Goal: Check status: Check status

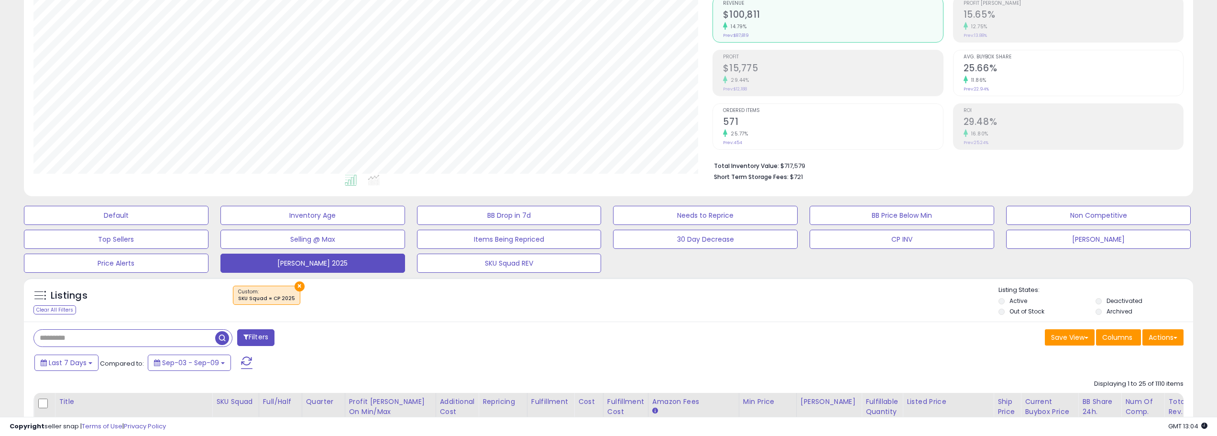
scroll to position [287, 0]
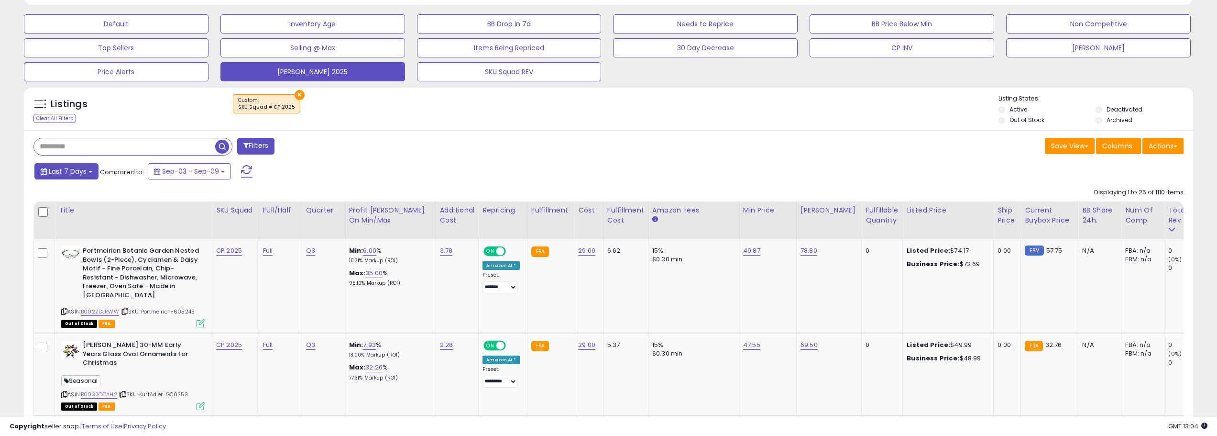
click at [73, 171] on span "Last 7 Days" at bounding box center [68, 171] width 38 height 10
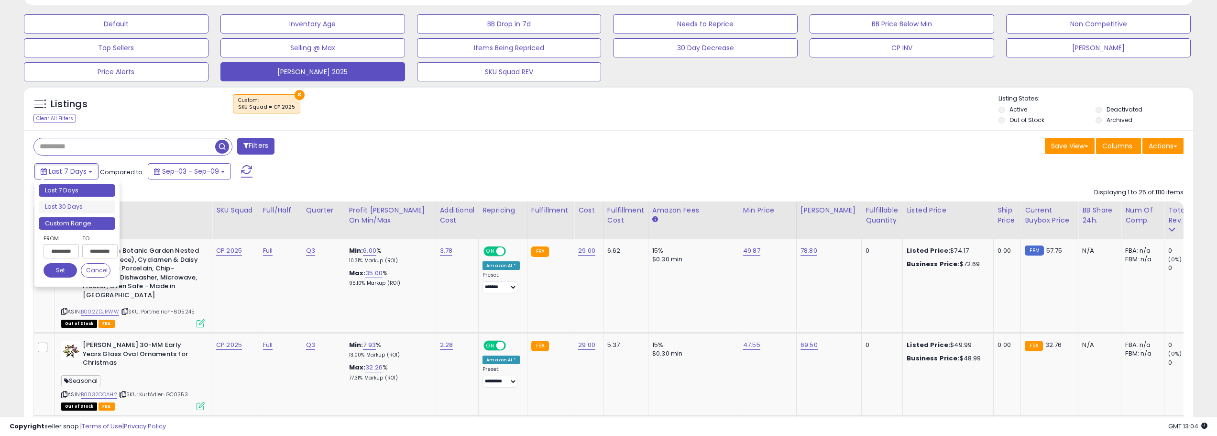
click at [111, 226] on li "Custom Range" at bounding box center [77, 223] width 77 height 13
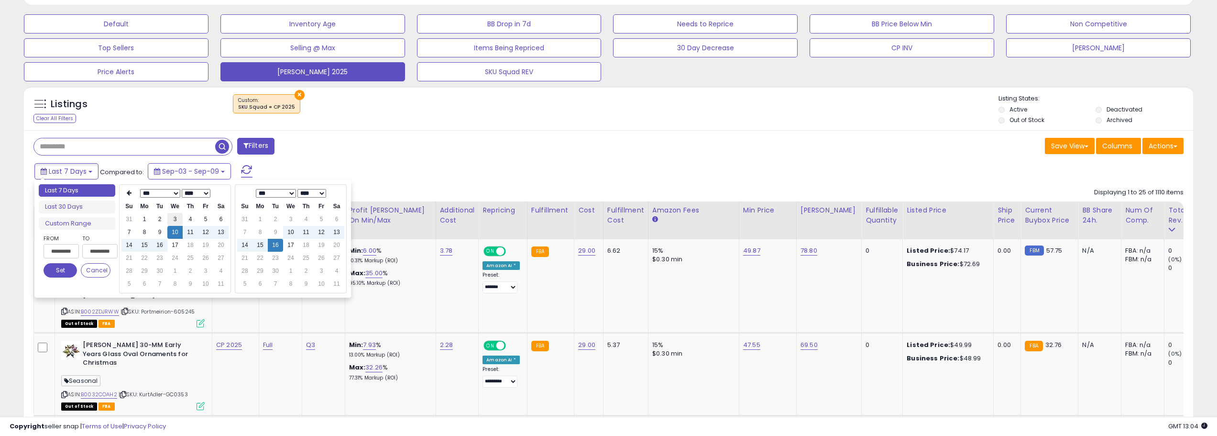
scroll to position [335, 0]
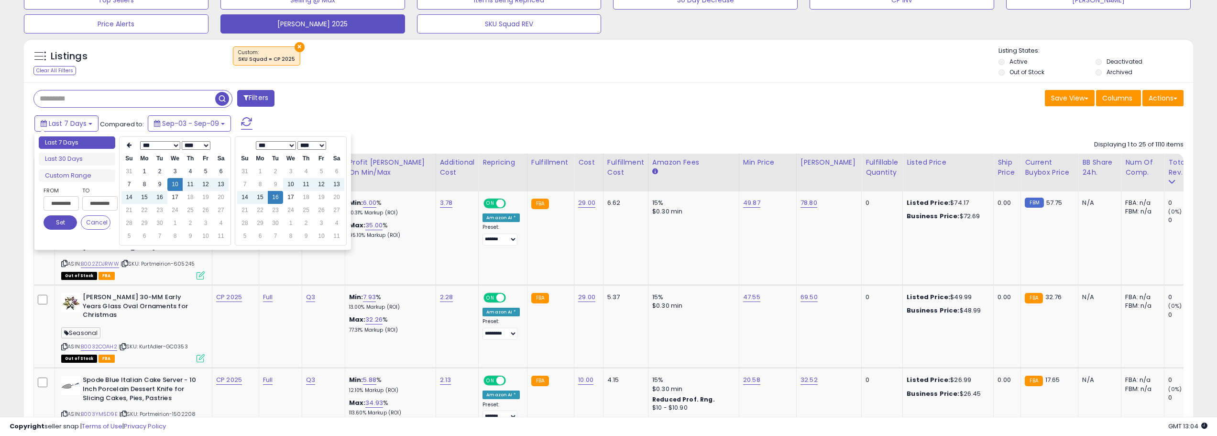
click at [177, 189] on td "10" at bounding box center [174, 184] width 15 height 13
type input "**********"
click at [173, 195] on td "17" at bounding box center [174, 197] width 15 height 13
type input "**********"
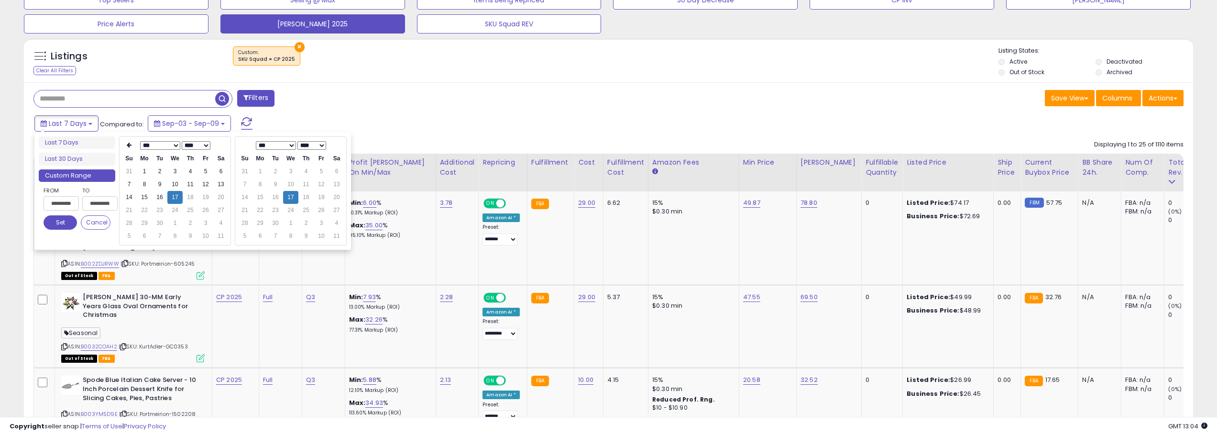
type input "**********"
click at [55, 218] on button "Set" at bounding box center [60, 222] width 33 height 14
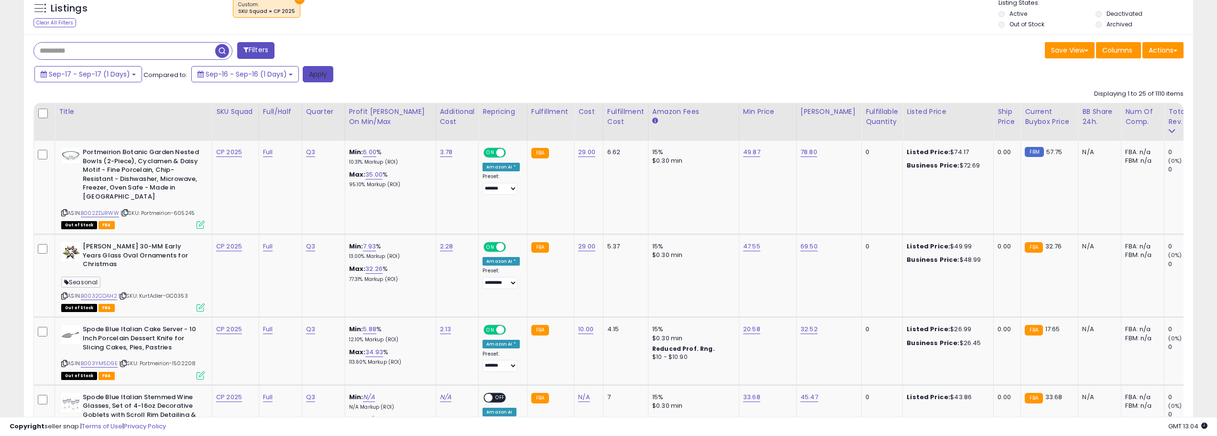
click at [321, 68] on button "Apply" at bounding box center [318, 74] width 31 height 16
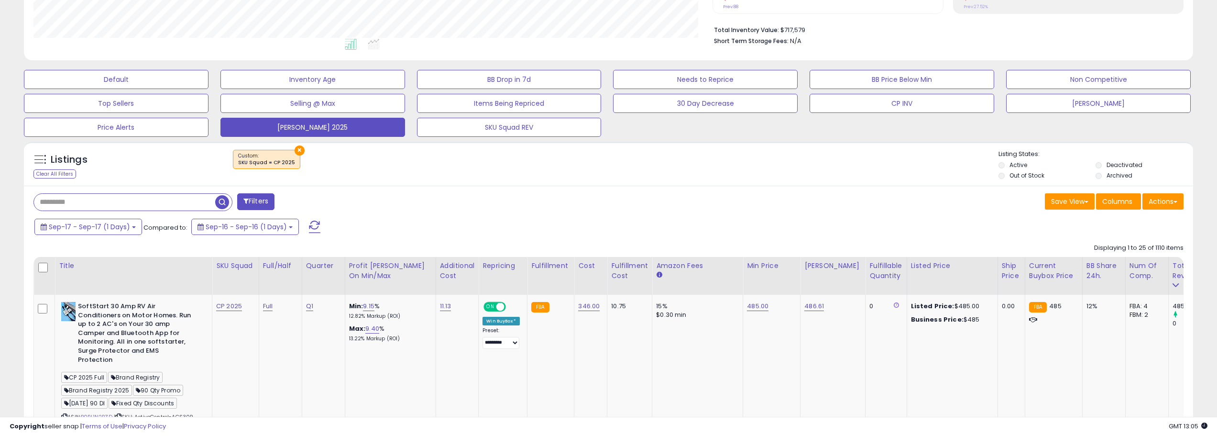
scroll to position [287, 0]
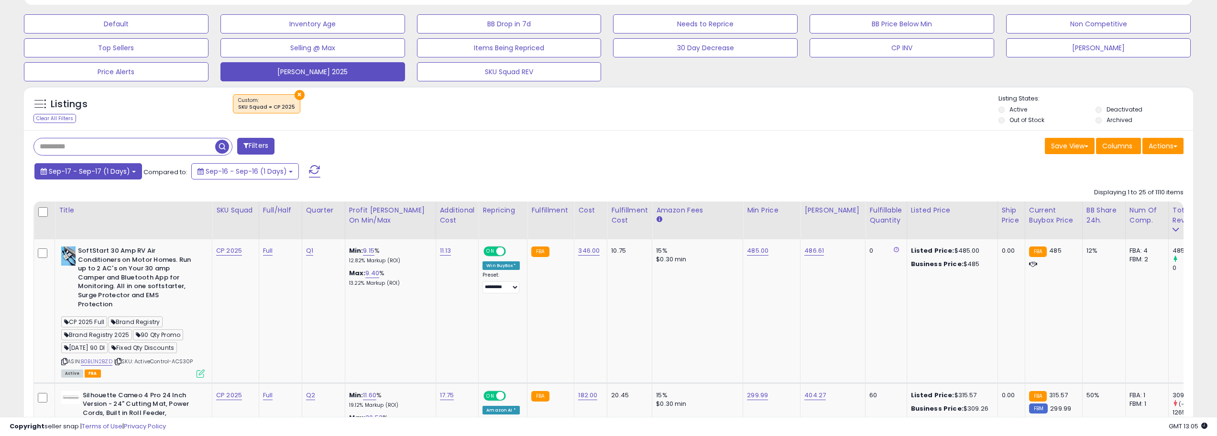
click at [131, 173] on button "Sep-17 - Sep-17 (1 Days)" at bounding box center [88, 171] width 108 height 16
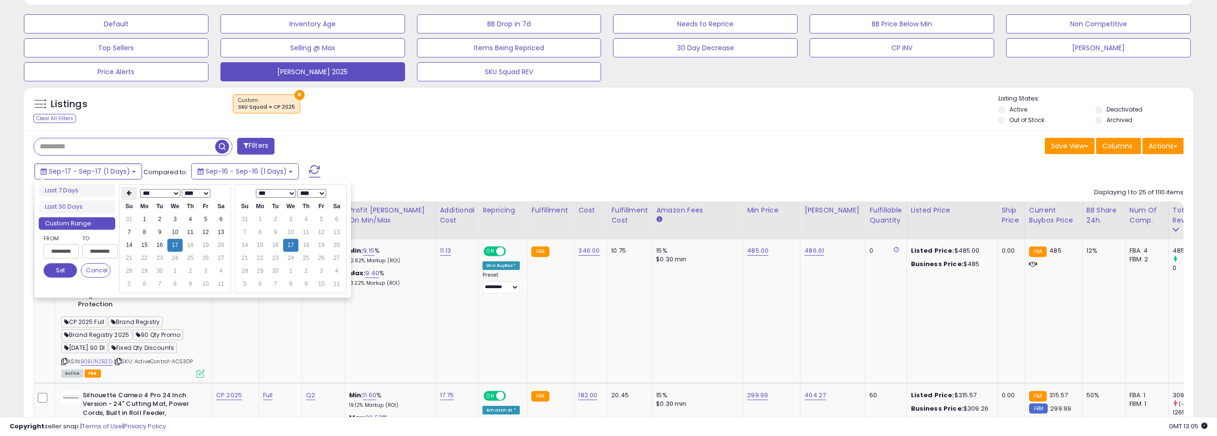
click at [133, 194] on th at bounding box center [129, 193] width 15 height 13
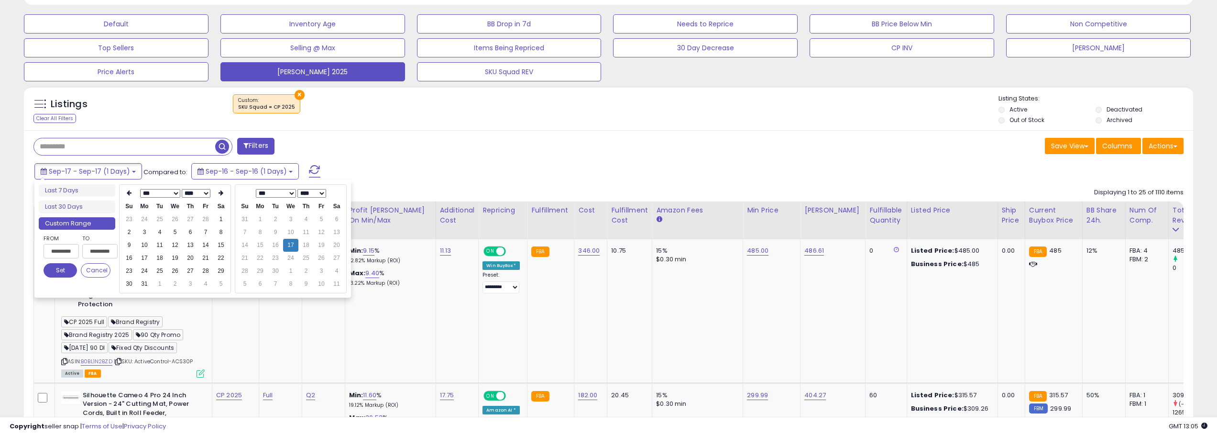
click at [133, 194] on th at bounding box center [129, 193] width 15 height 13
click at [216, 220] on td "1" at bounding box center [220, 219] width 15 height 13
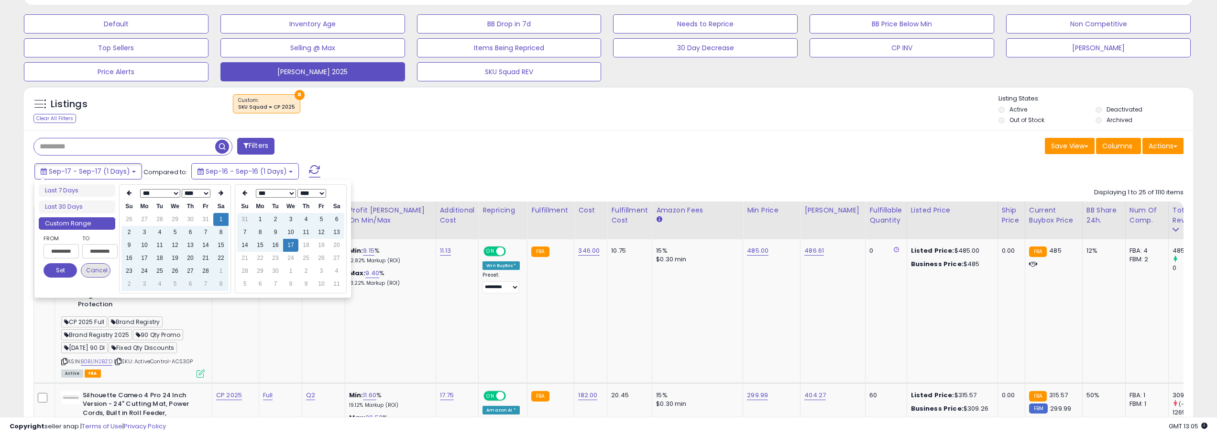
type input "**********"
click at [70, 269] on button "Set" at bounding box center [60, 270] width 33 height 14
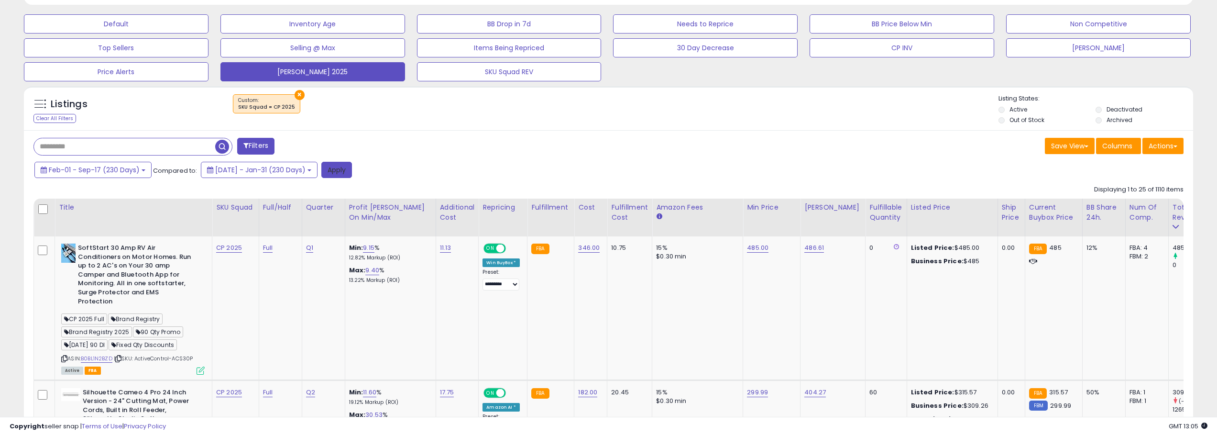
click at [352, 171] on button "Apply" at bounding box center [336, 170] width 31 height 16
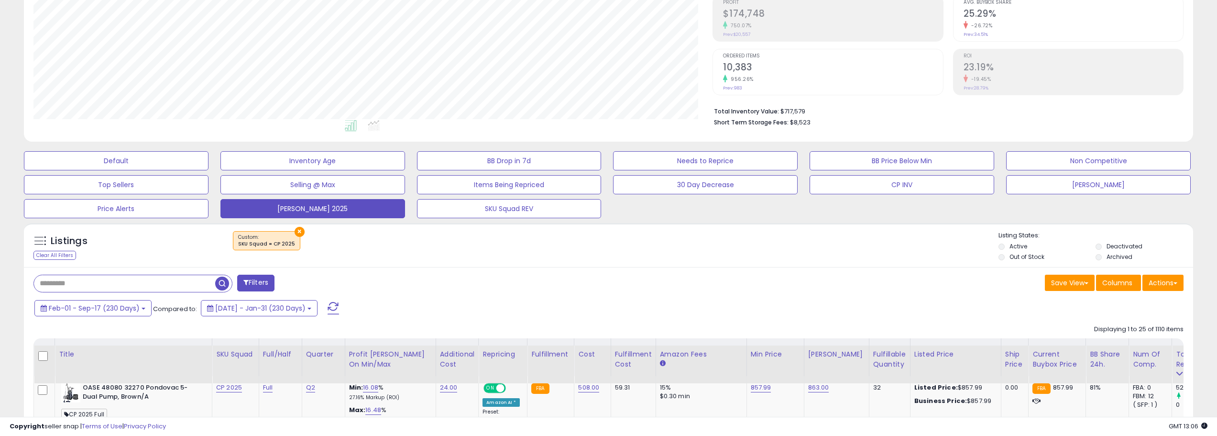
scroll to position [0, 0]
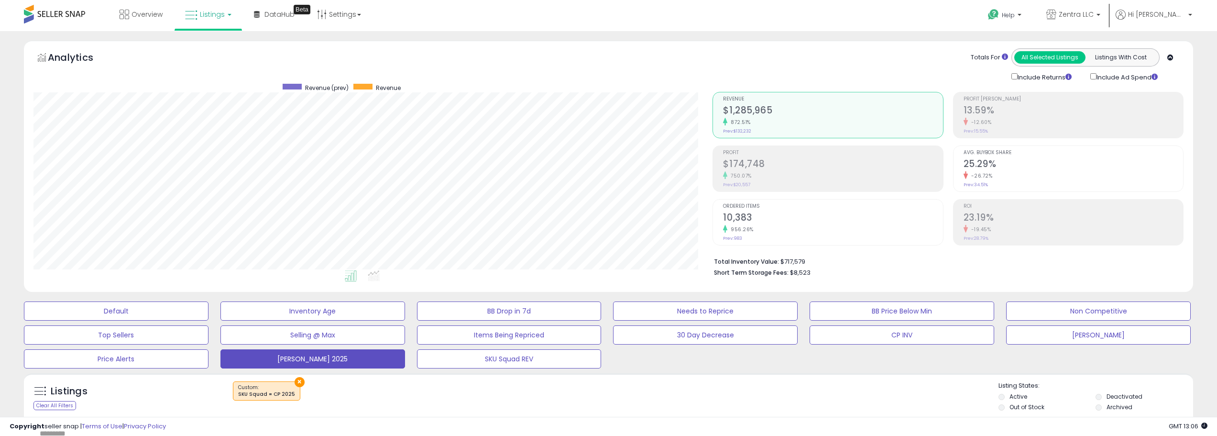
drag, startPoint x: 603, startPoint y: 278, endPoint x: 582, endPoint y: 282, distance: 21.3
click at [582, 282] on ul at bounding box center [353, 277] width 692 height 17
